Goal: Task Accomplishment & Management: Use online tool/utility

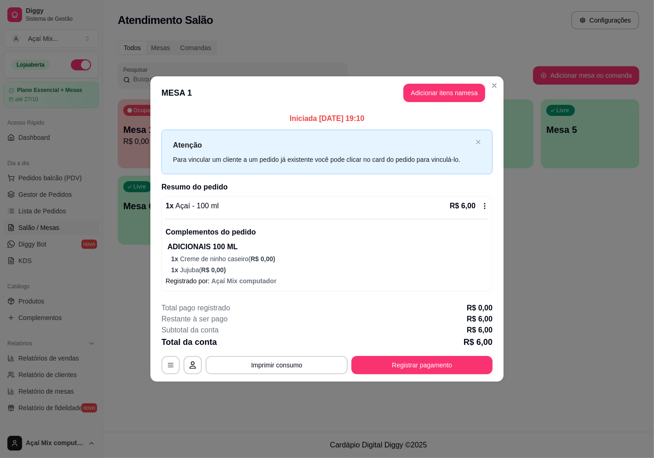
scroll to position [101, 0]
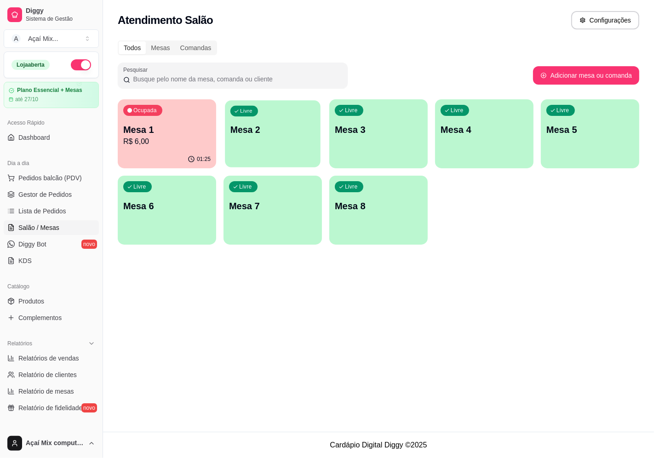
click at [270, 124] on p "Mesa 2" at bounding box center [272, 130] width 85 height 12
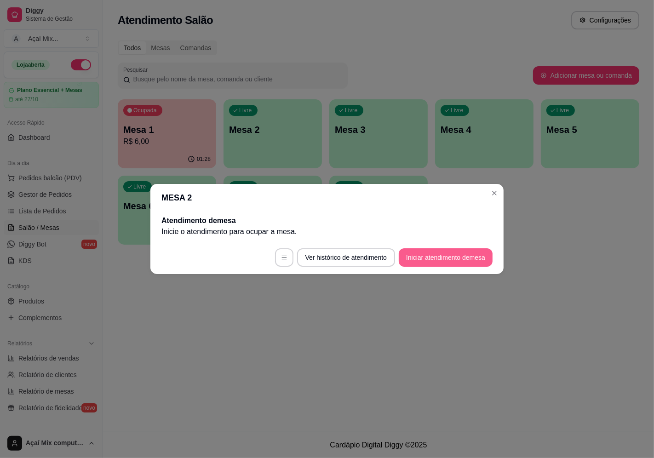
click at [439, 264] on button "Iniciar atendimento de mesa" at bounding box center [446, 257] width 94 height 18
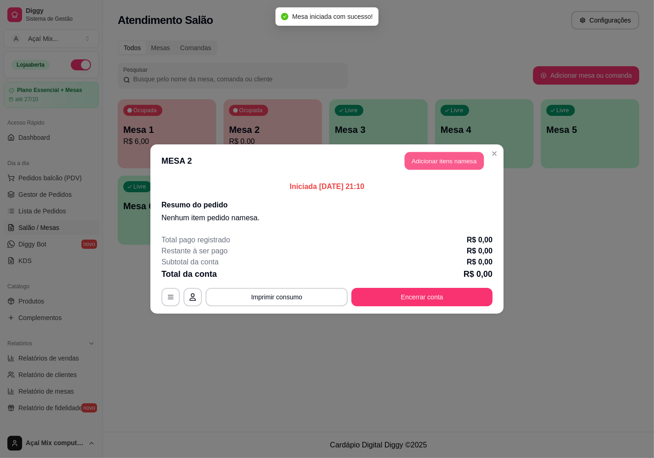
click at [422, 166] on button "Adicionar itens na mesa" at bounding box center [444, 161] width 79 height 18
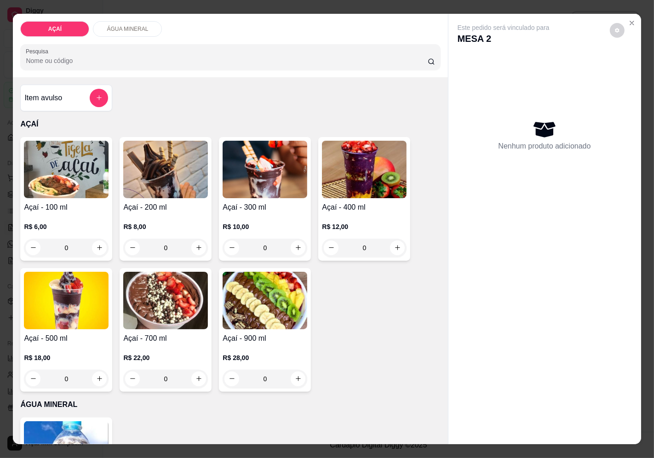
click at [345, 213] on div "R$ 12,00 0" at bounding box center [364, 235] width 85 height 44
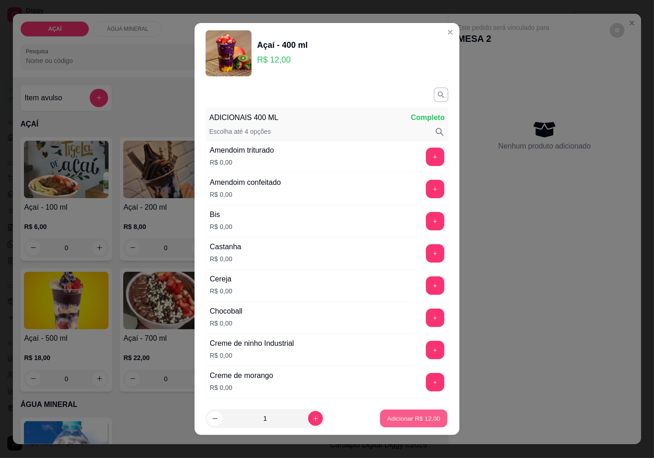
click at [392, 413] on button "Adicionar R$ 12,00" at bounding box center [414, 419] width 68 height 18
type input "1"
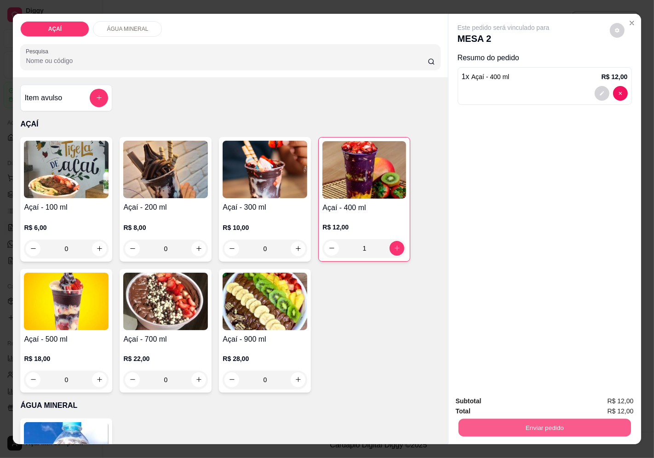
click at [522, 429] on button "Enviar pedido" at bounding box center [544, 428] width 172 height 18
click at [596, 398] on button "Enviar pedido" at bounding box center [609, 401] width 51 height 17
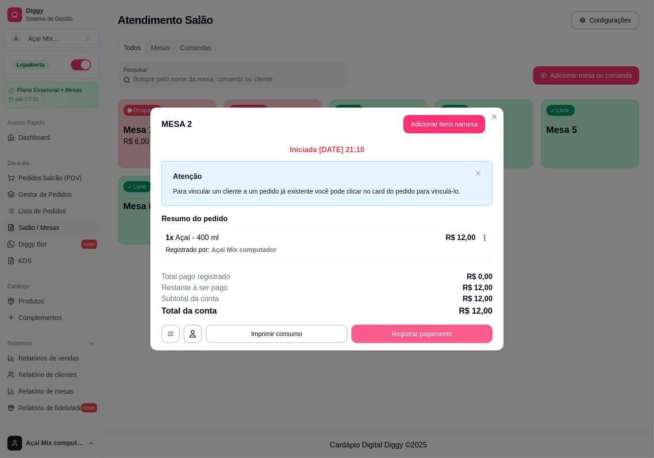
click at [430, 329] on button "Registrar pagamento" at bounding box center [421, 334] width 141 height 18
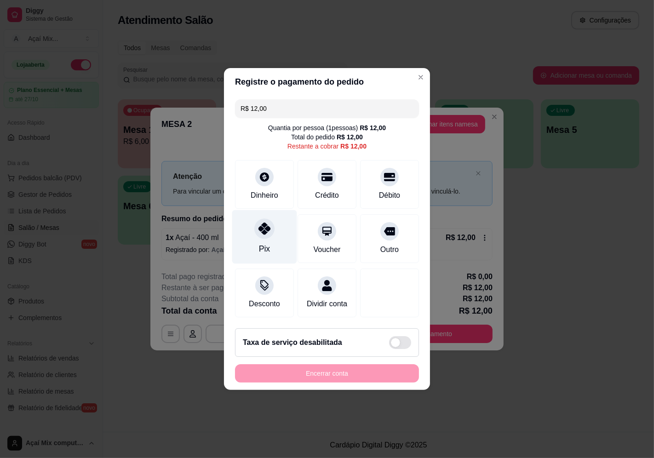
drag, startPoint x: 268, startPoint y: 227, endPoint x: 269, endPoint y: 239, distance: 12.0
click at [268, 228] on div at bounding box center [264, 228] width 20 height 20
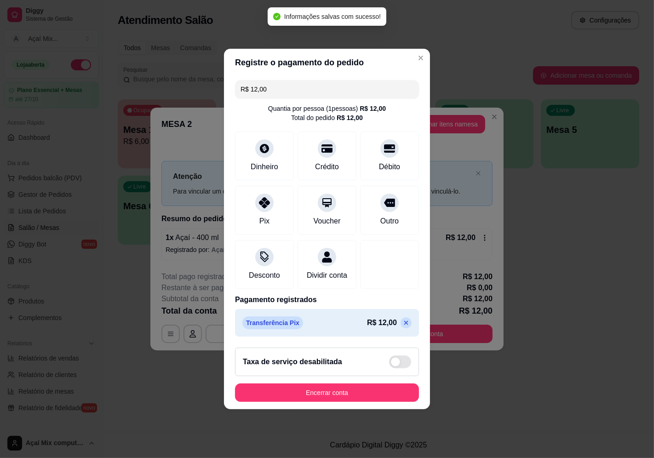
type input "R$ 0,00"
click at [332, 398] on button "Encerrar conta" at bounding box center [327, 392] width 184 height 18
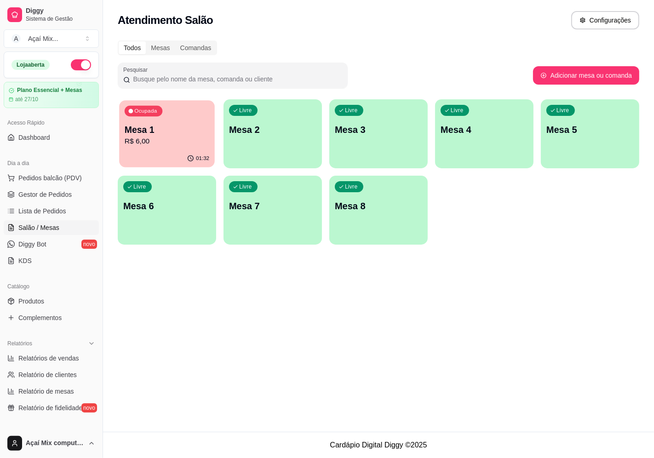
click at [173, 127] on p "Mesa 1" at bounding box center [167, 130] width 85 height 12
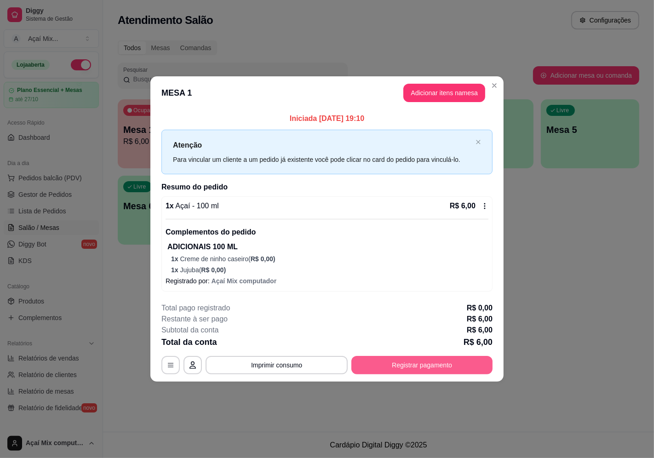
click at [401, 367] on button "Registrar pagamento" at bounding box center [421, 365] width 141 height 18
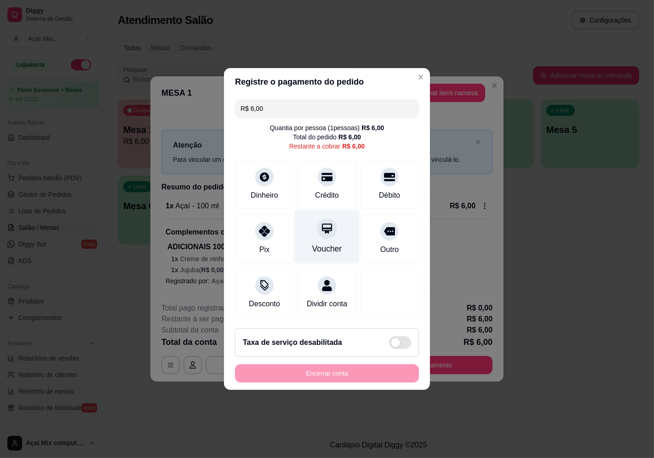
click at [333, 234] on div "Voucher" at bounding box center [327, 237] width 65 height 54
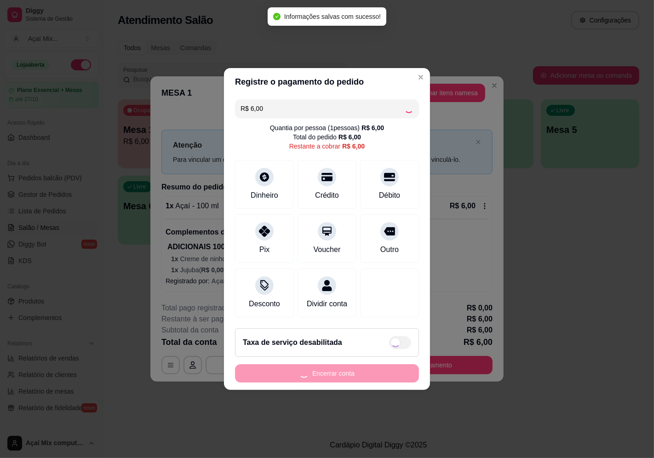
type input "R$ 0,00"
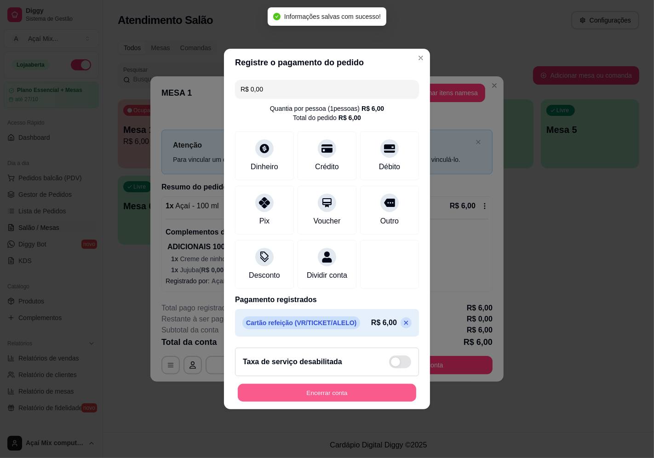
click at [375, 391] on button "Encerrar conta" at bounding box center [327, 393] width 178 height 18
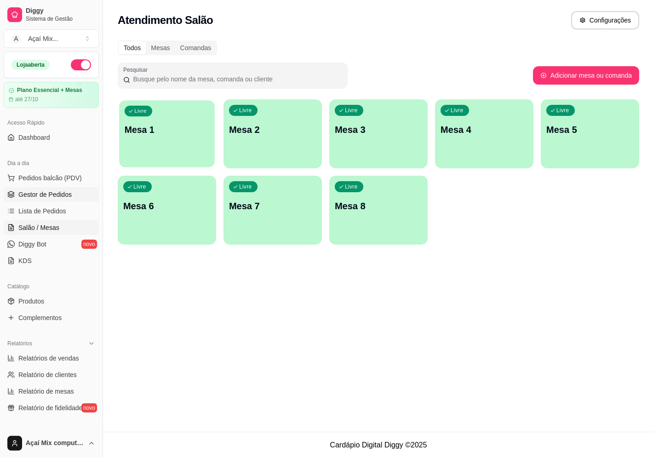
click at [70, 191] on span "Gestor de Pedidos" at bounding box center [44, 194] width 53 height 9
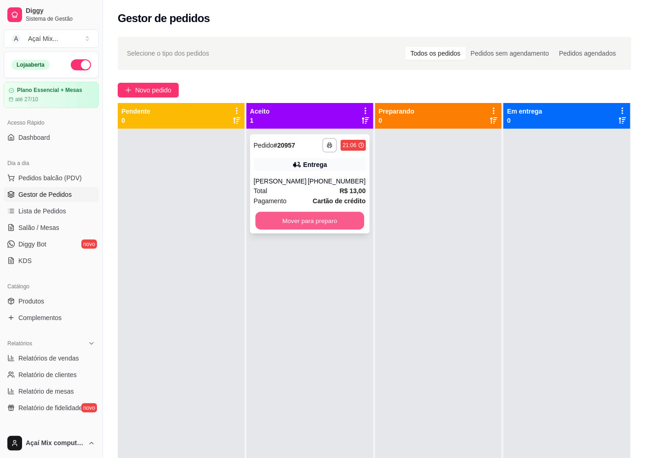
click at [336, 213] on button "Mover para preparo" at bounding box center [309, 221] width 108 height 18
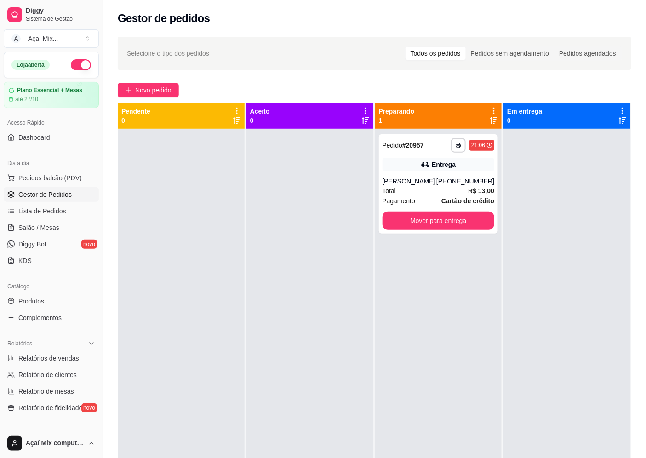
drag, startPoint x: 365, startPoint y: 220, endPoint x: 370, endPoint y: 221, distance: 5.6
click at [365, 221] on div at bounding box center [309, 358] width 127 height 458
click at [379, 221] on div "**********" at bounding box center [439, 183] width 120 height 99
click at [465, 222] on button "Mover para entrega" at bounding box center [438, 220] width 112 height 18
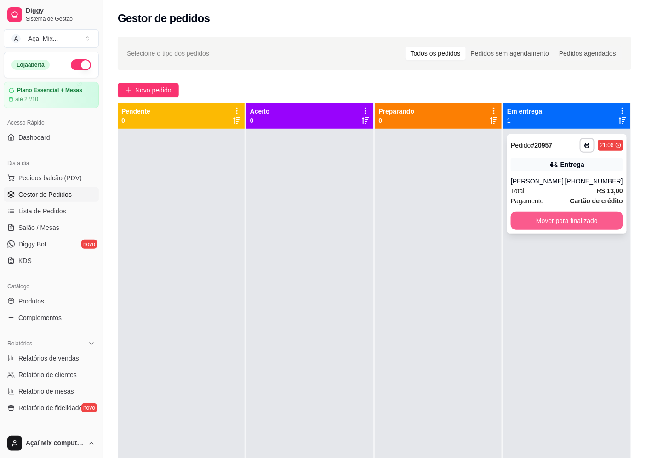
click at [536, 224] on button "Mover para finalizado" at bounding box center [567, 220] width 112 height 18
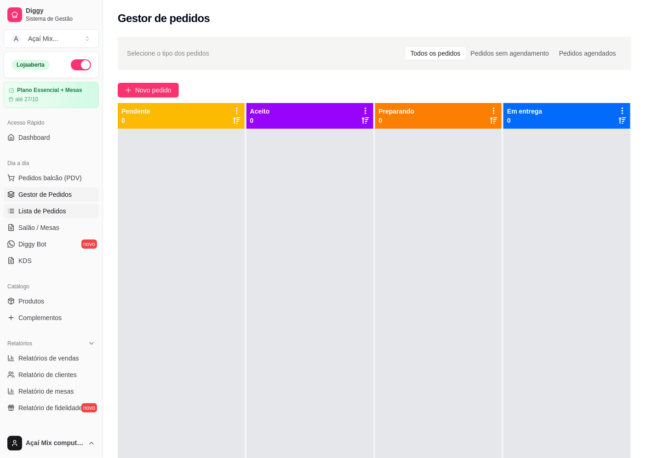
click at [62, 204] on link "Lista de Pedidos" at bounding box center [51, 211] width 95 height 15
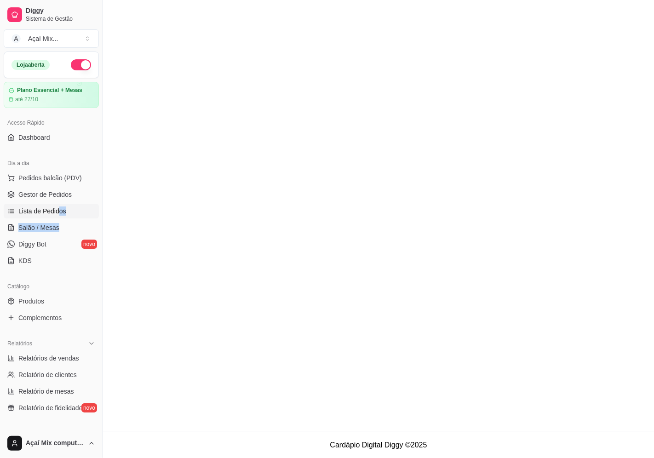
click at [59, 219] on ul "Pedidos balcão (PDV) Gestor de Pedidos Lista de Pedidos Salão / Mesas Diggy Bot…" at bounding box center [51, 219] width 95 height 97
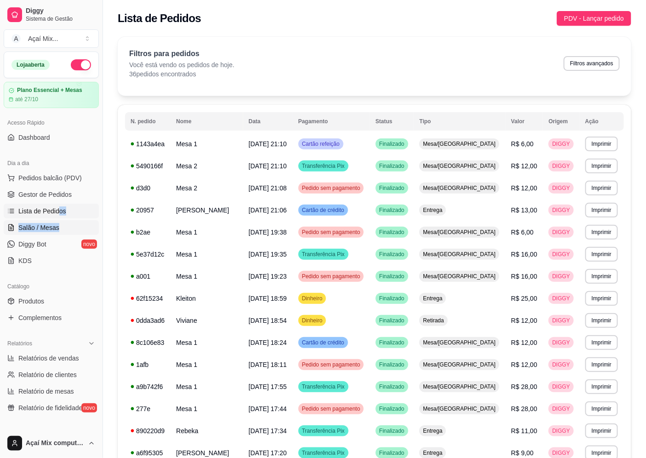
click at [56, 230] on span "Salão / Mesas" at bounding box center [38, 227] width 41 height 9
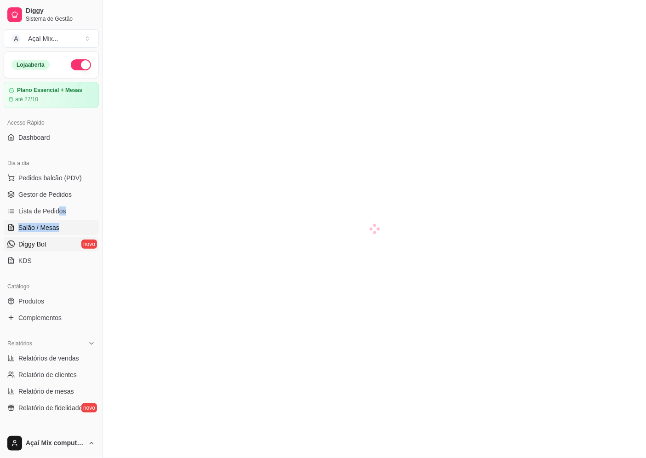
click at [51, 244] on link "Diggy Bot novo" at bounding box center [51, 244] width 95 height 15
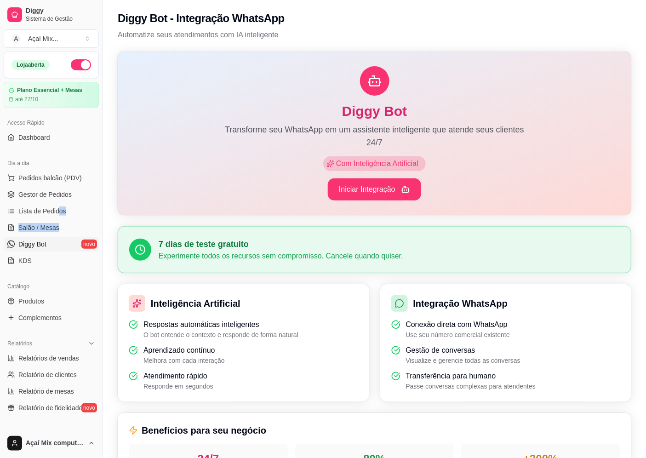
click at [50, 245] on link "Diggy Bot novo" at bounding box center [51, 244] width 95 height 15
click at [69, 231] on link "Salão / Mesas" at bounding box center [51, 227] width 95 height 15
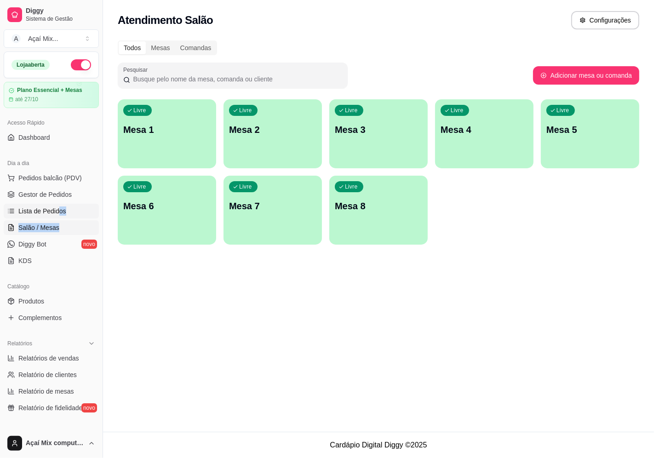
click at [77, 215] on link "Lista de Pedidos" at bounding box center [51, 211] width 95 height 15
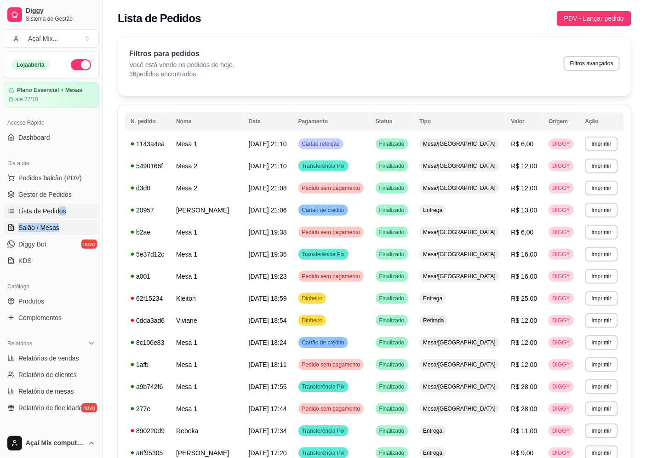
click at [71, 226] on link "Salão / Mesas" at bounding box center [51, 227] width 95 height 15
